Goal: Transaction & Acquisition: Obtain resource

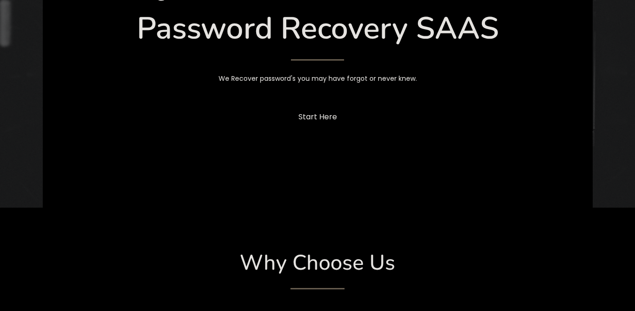
scroll to position [144, 0]
click at [300, 114] on link "Start Here" at bounding box center [318, 118] width 62 height 22
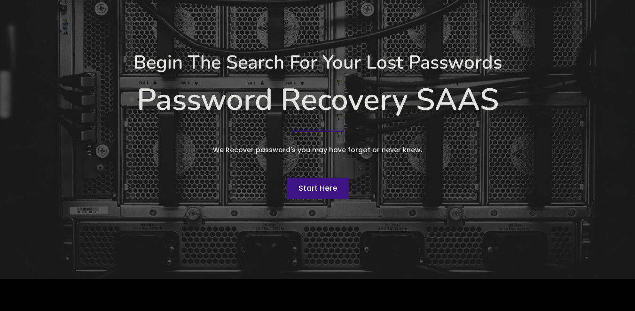
scroll to position [74, 0]
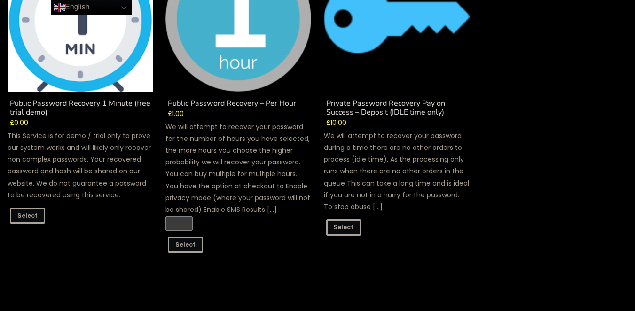
scroll to position [189, 0]
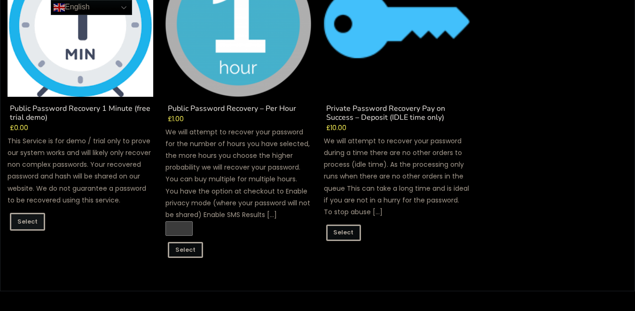
click at [33, 222] on link "Select" at bounding box center [27, 222] width 35 height 18
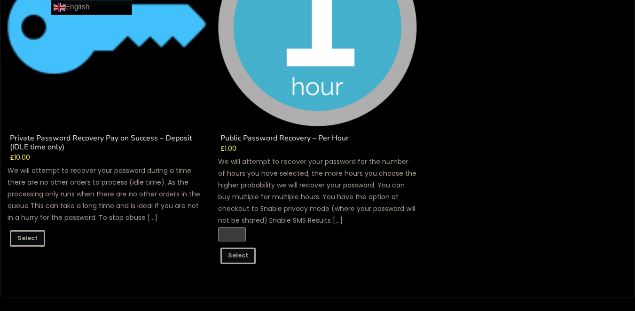
scroll to position [666, 0]
